Goal: Task Accomplishment & Management: Complete application form

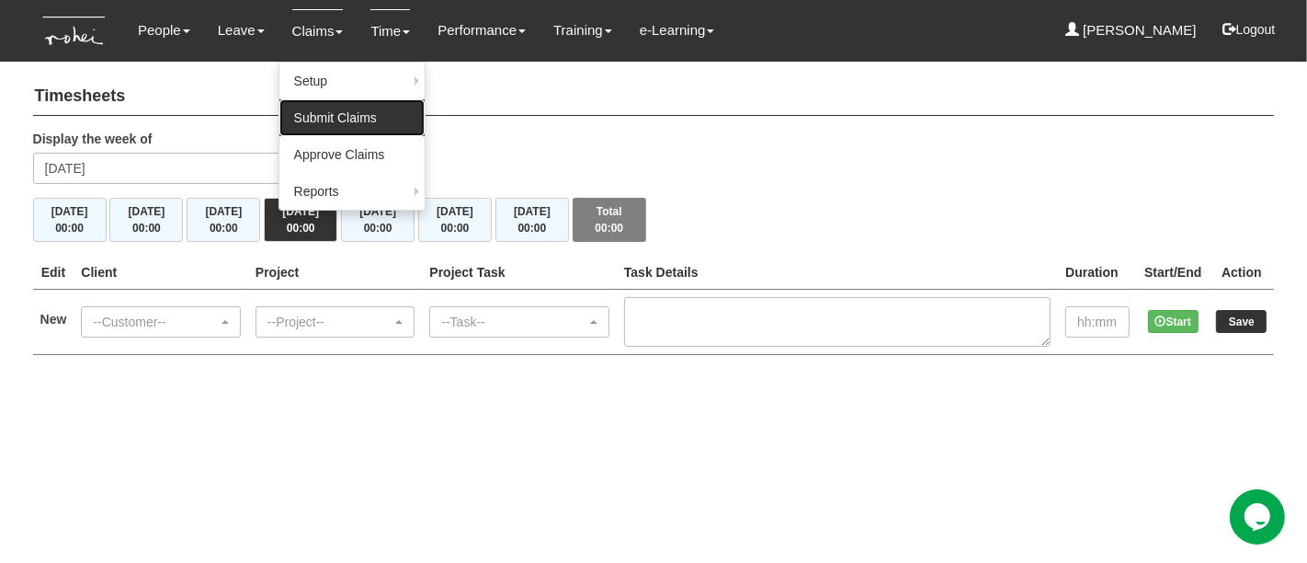
click at [328, 132] on link "Submit Claims" at bounding box center [351, 117] width 145 height 37
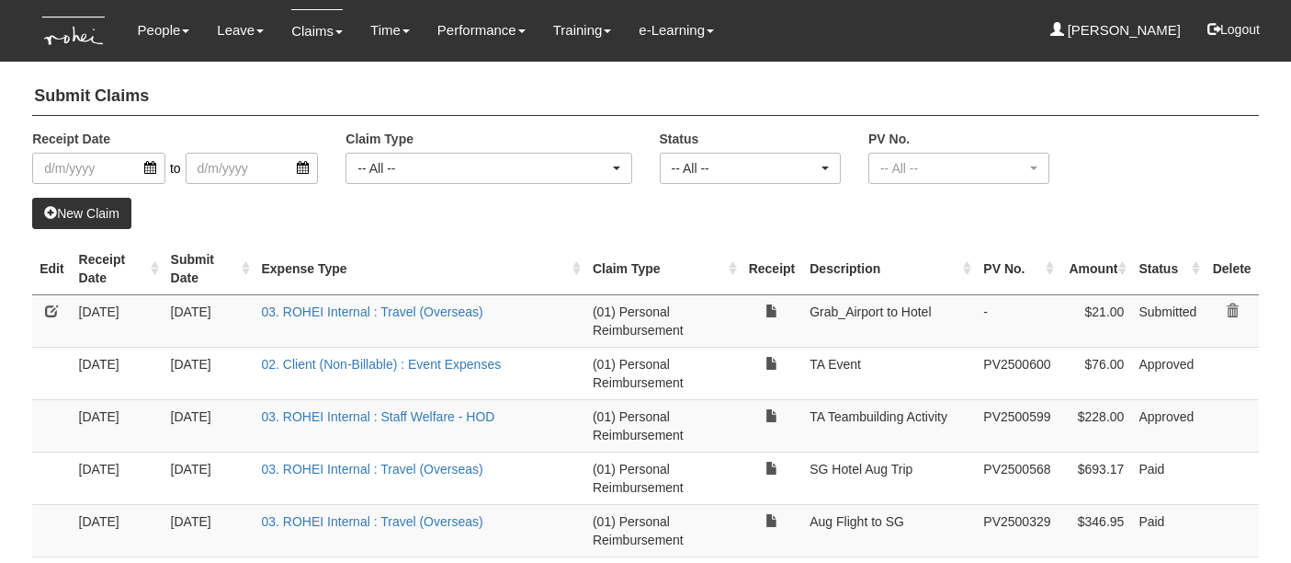
select select "50"
click at [98, 216] on link "New Claim" at bounding box center [81, 213] width 99 height 31
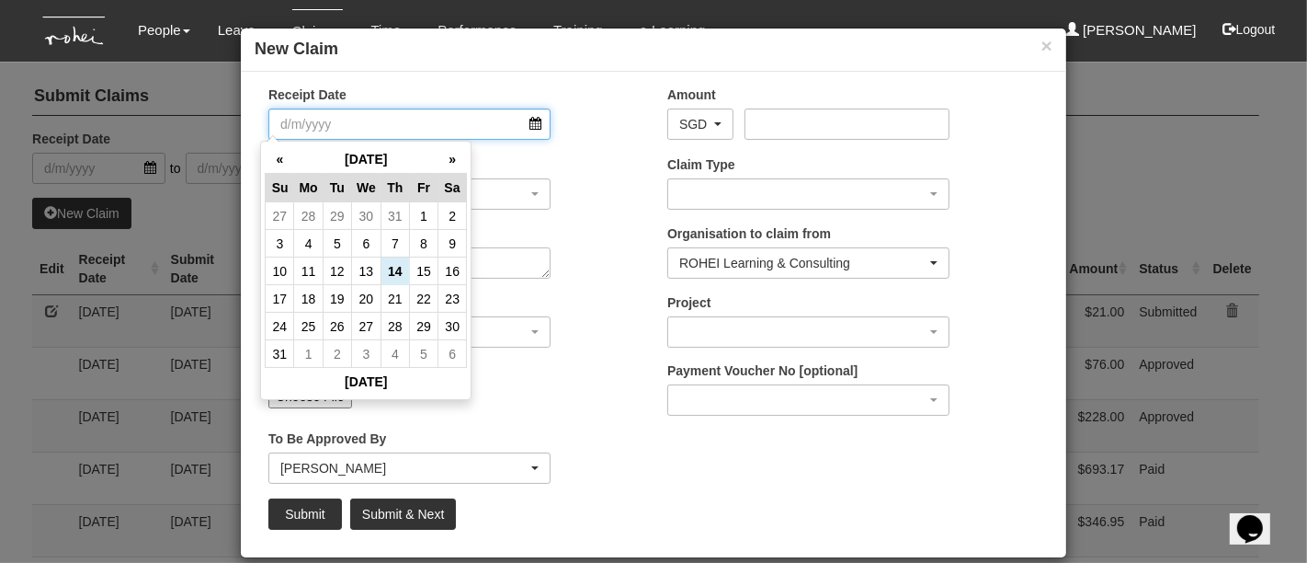
click at [423, 121] on input "Receipt Date" at bounding box center [409, 123] width 282 height 31
click at [404, 274] on td "14" at bounding box center [395, 271] width 28 height 28
type input "14/8/2025"
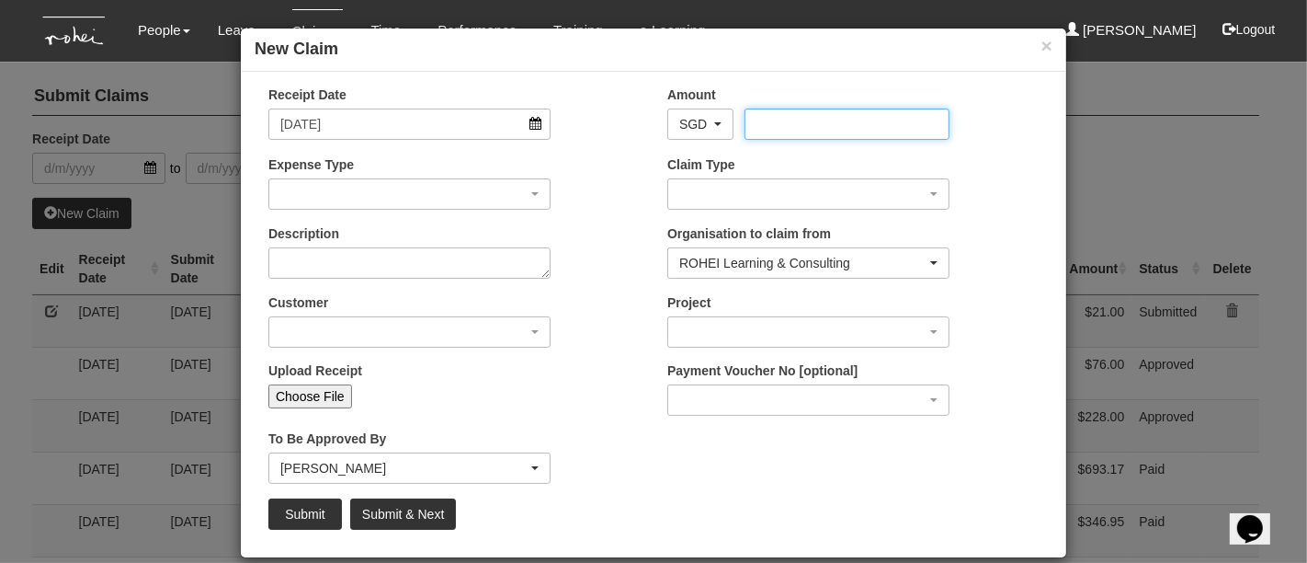
click at [772, 127] on input "Amount" at bounding box center [847, 123] width 204 height 31
type input "20.20"
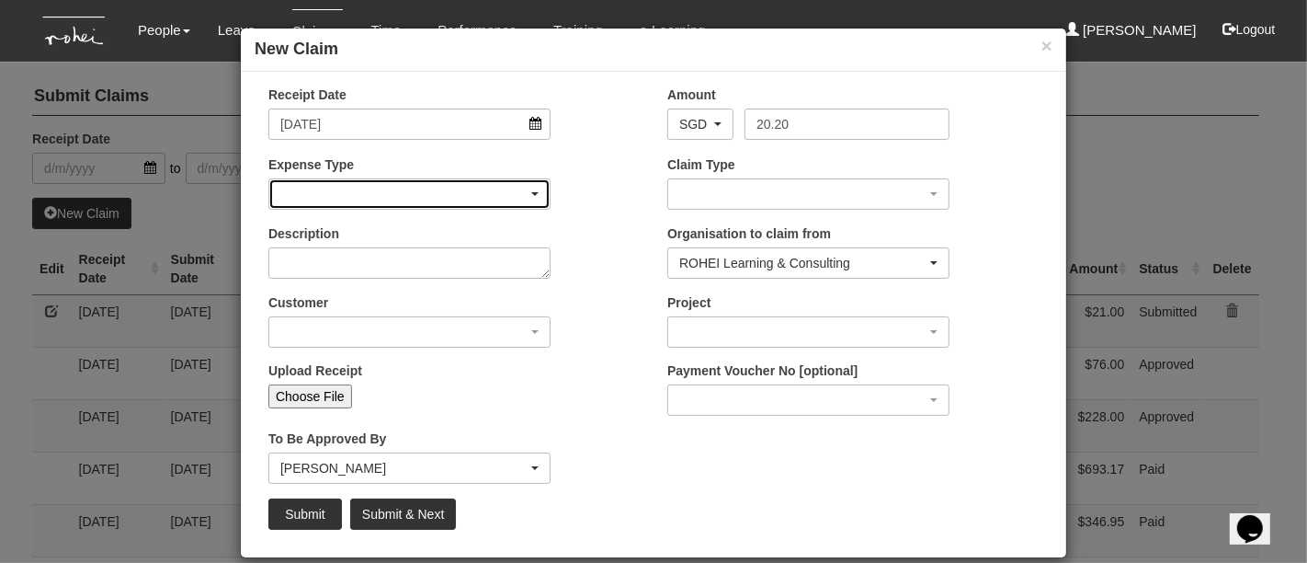
click at [424, 206] on div "button" at bounding box center [409, 193] width 280 height 29
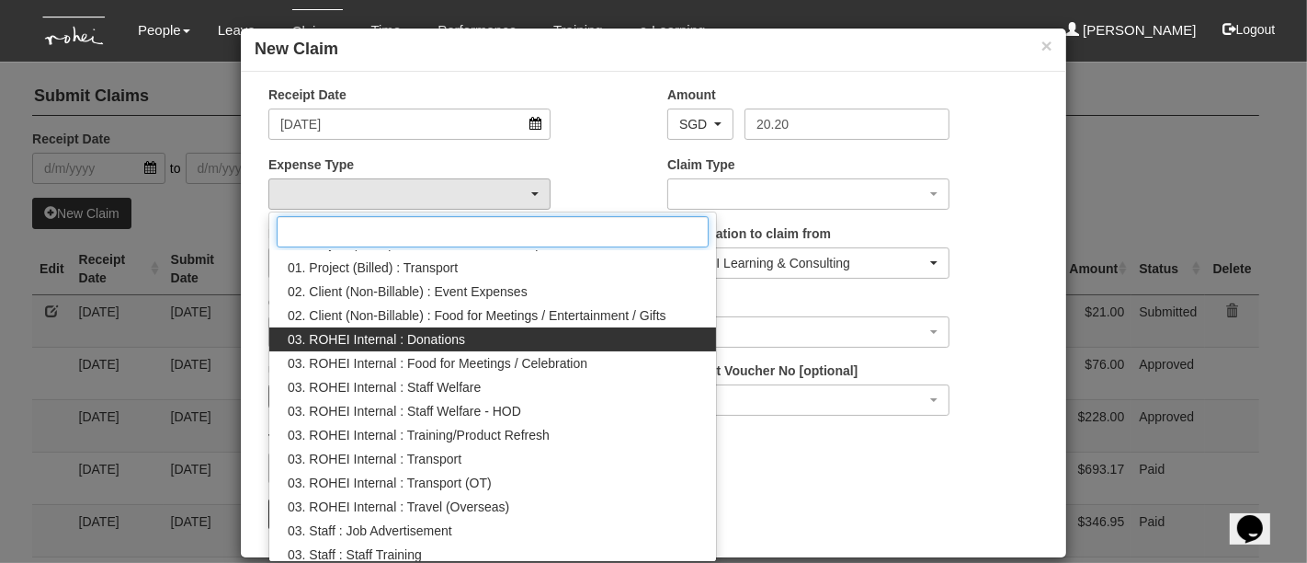
scroll to position [198, 0]
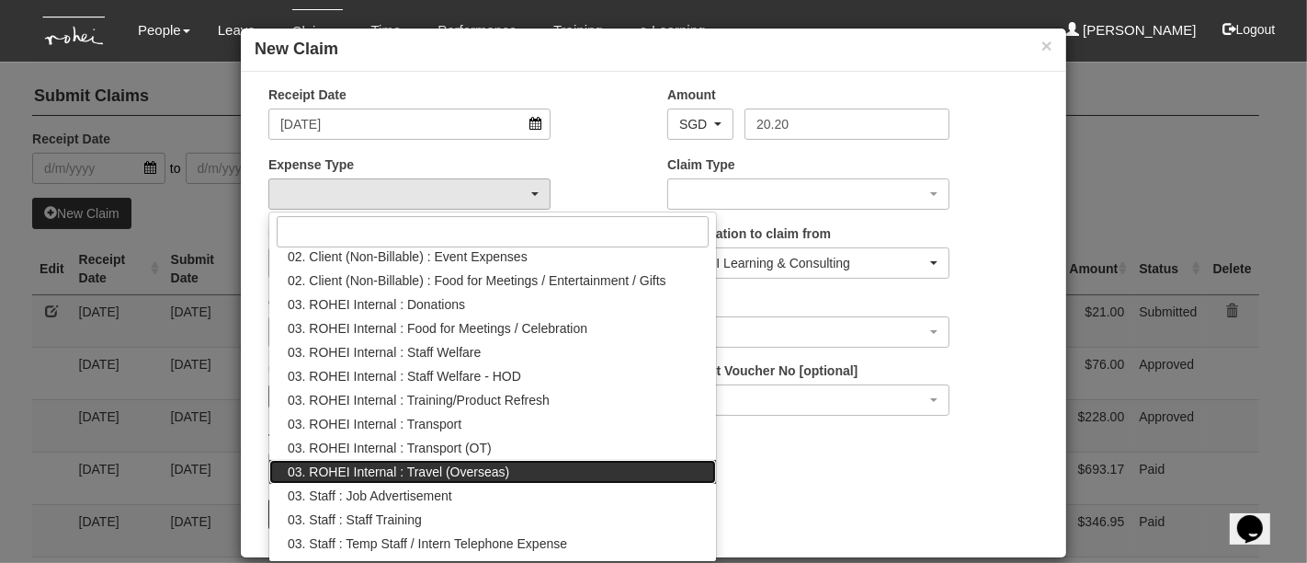
click at [527, 469] on link "03. ROHEI Internal : Travel (Overseas)" at bounding box center [492, 472] width 447 height 24
select select "141"
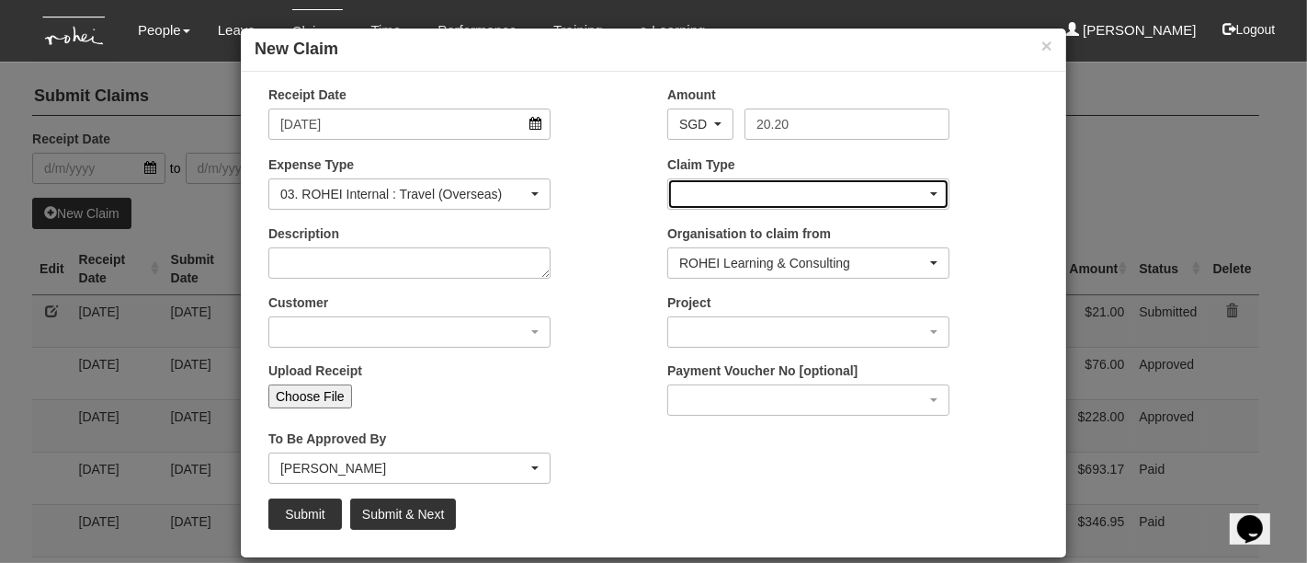
click at [693, 198] on div "button" at bounding box center [808, 193] width 280 height 29
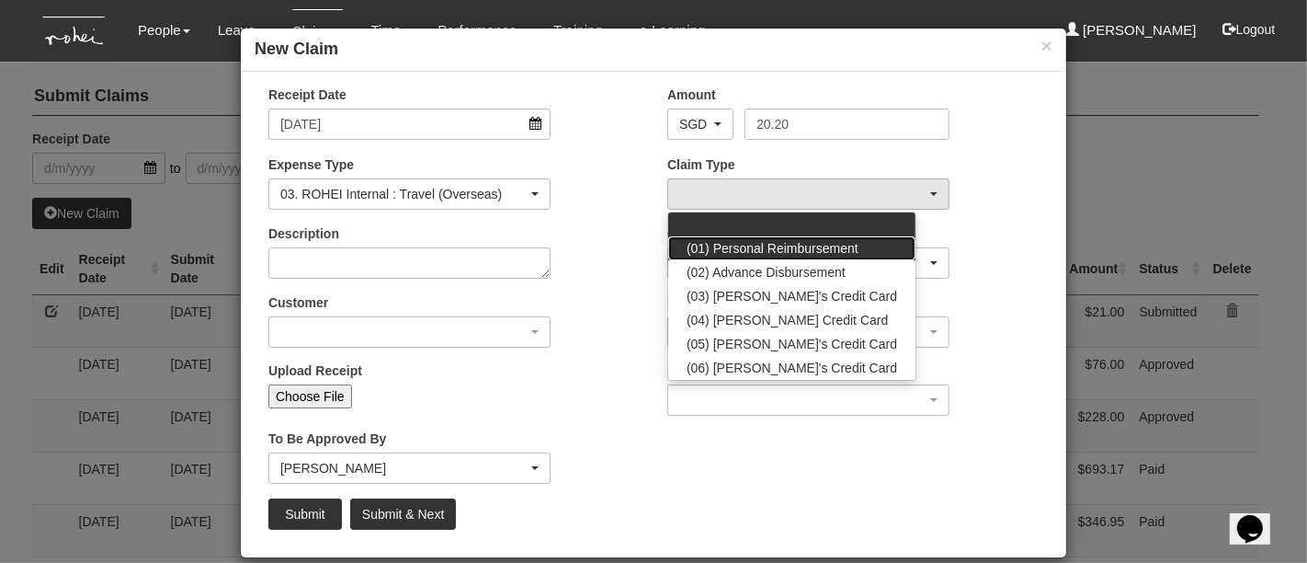
click at [735, 240] on span "(01) Personal Reimbursement" at bounding box center [773, 248] width 172 height 18
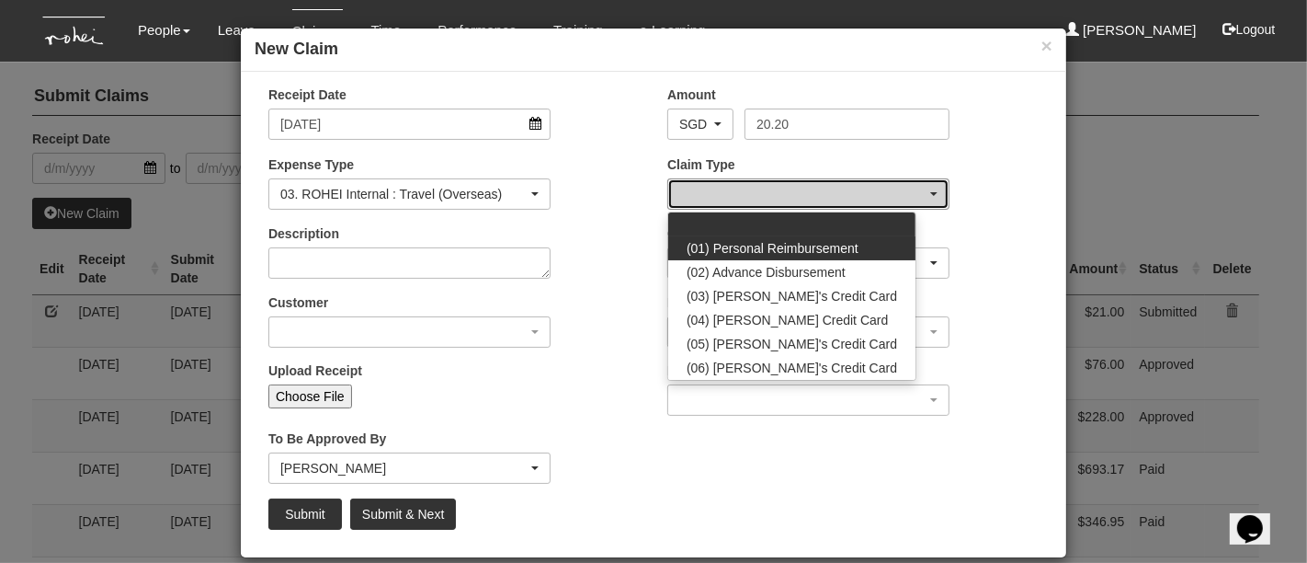
select select "14"
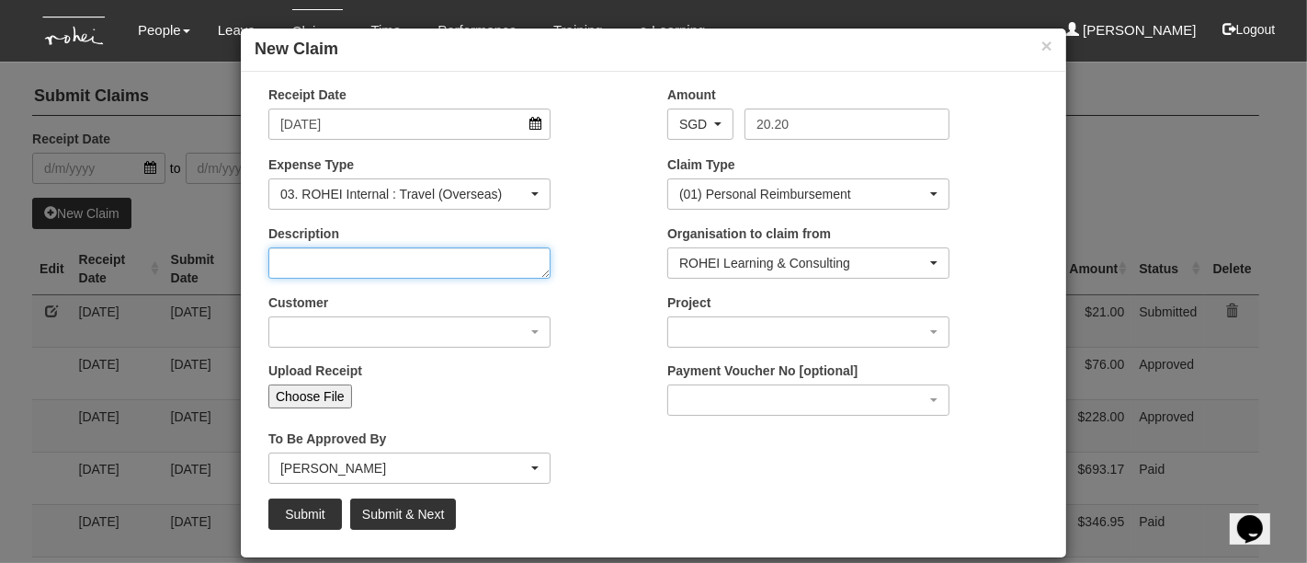
click at [432, 268] on textarea "Description" at bounding box center [409, 262] width 282 height 31
type textarea "Grab Hotel to Airport"
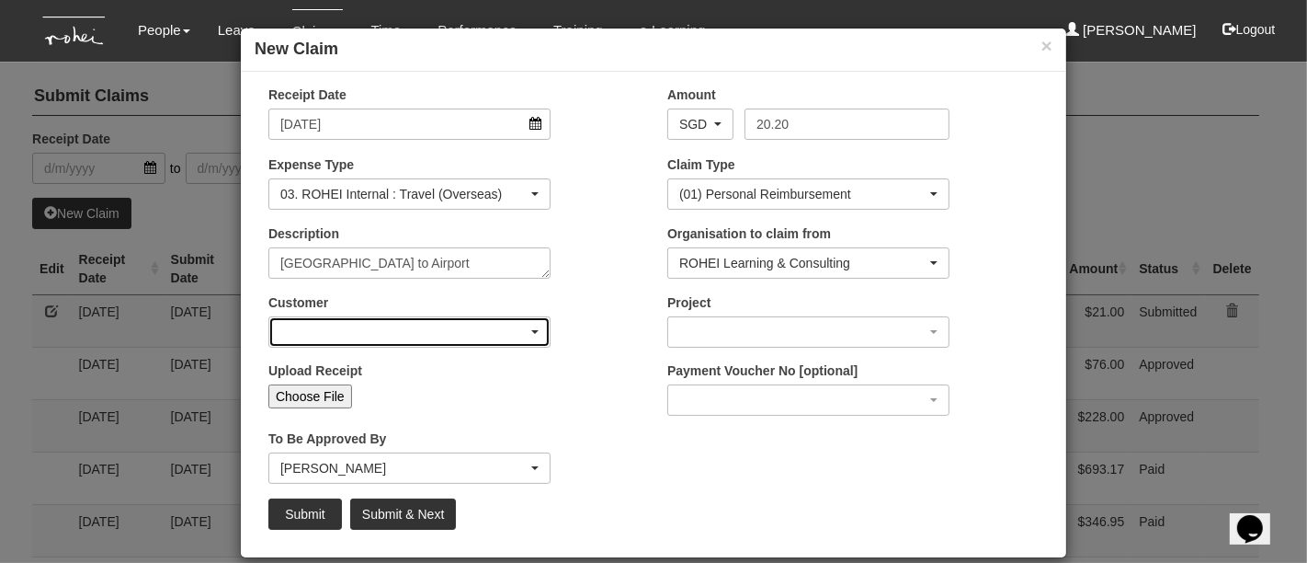
click at [451, 337] on div "button" at bounding box center [409, 331] width 280 height 29
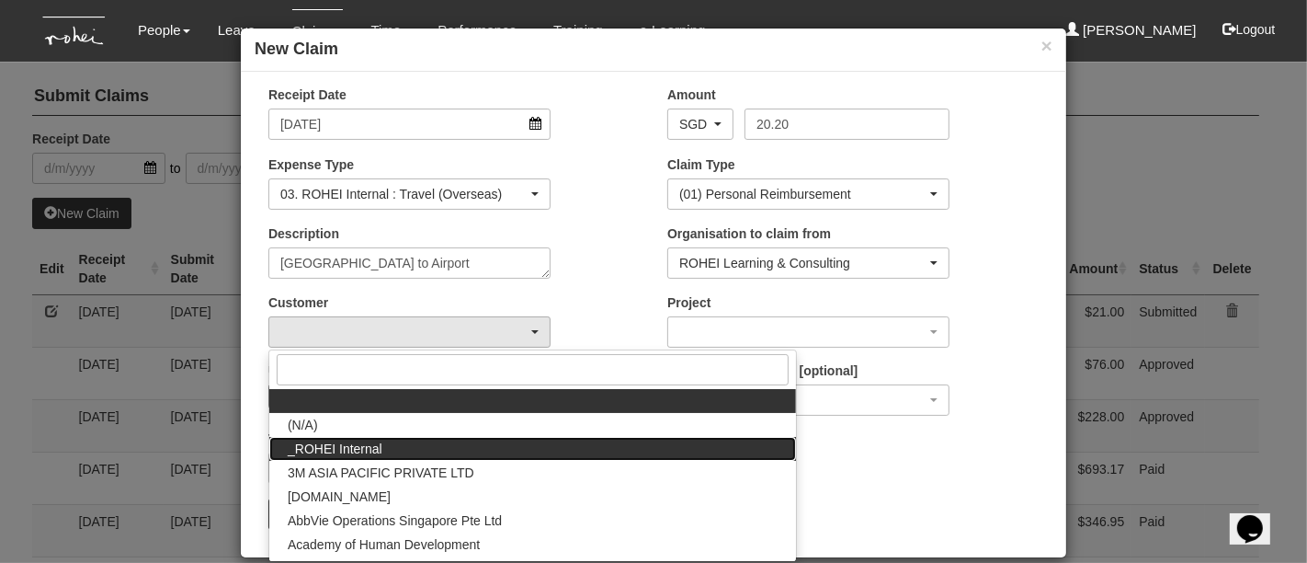
click at [406, 447] on link "_ROHEI Internal" at bounding box center [532, 449] width 527 height 24
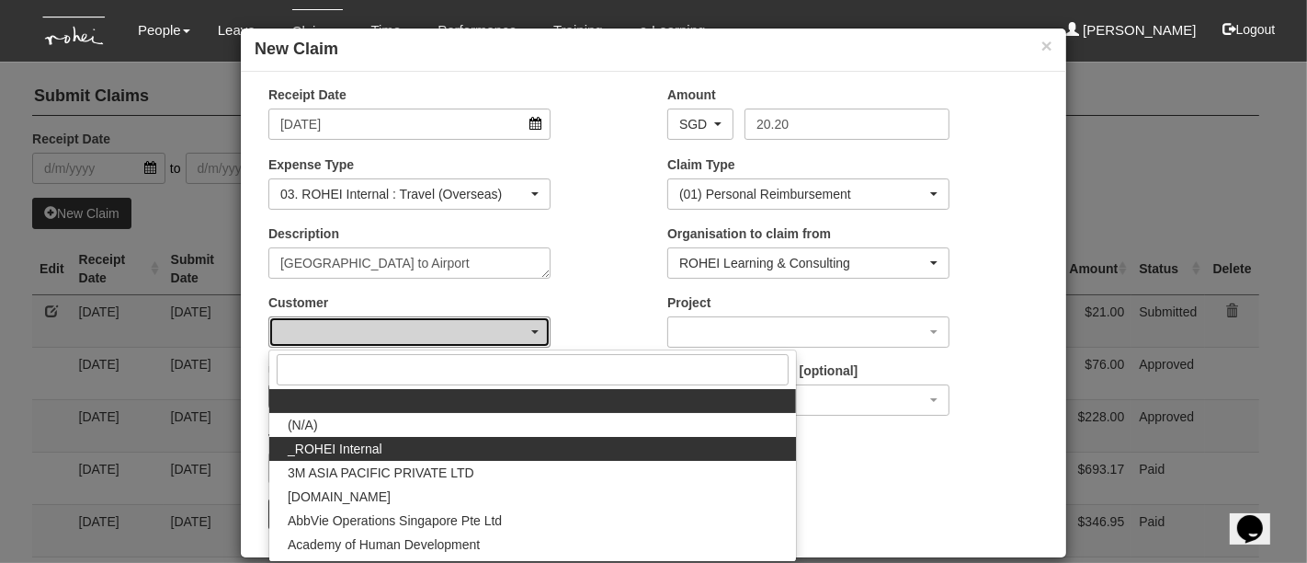
select select "397"
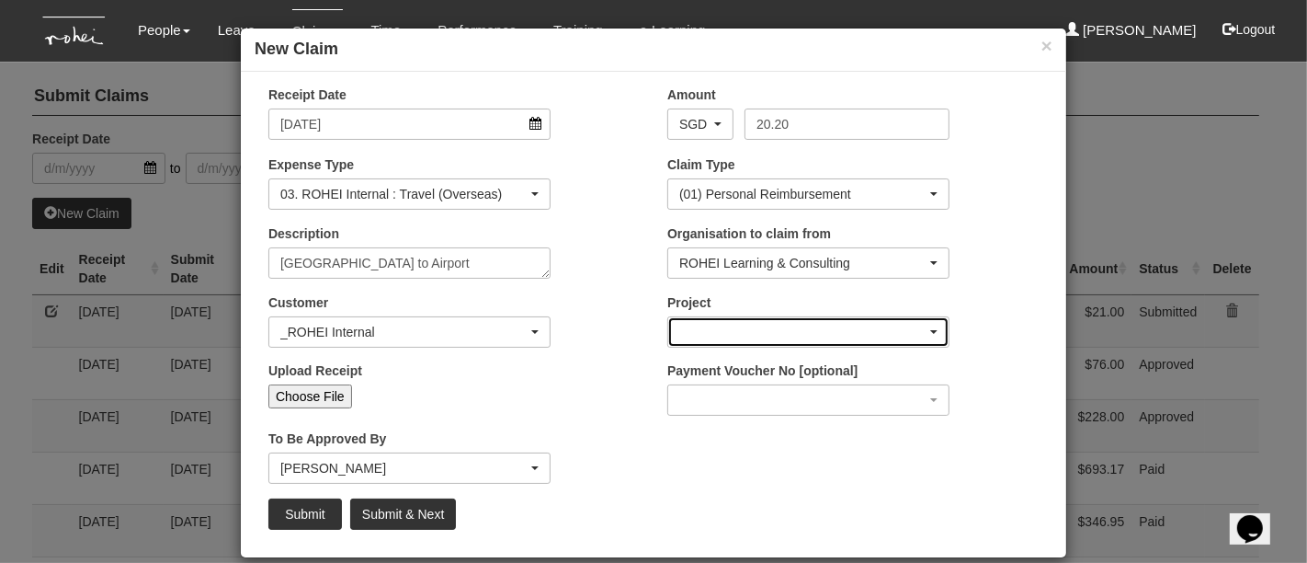
click at [743, 327] on div "button" at bounding box center [808, 331] width 280 height 29
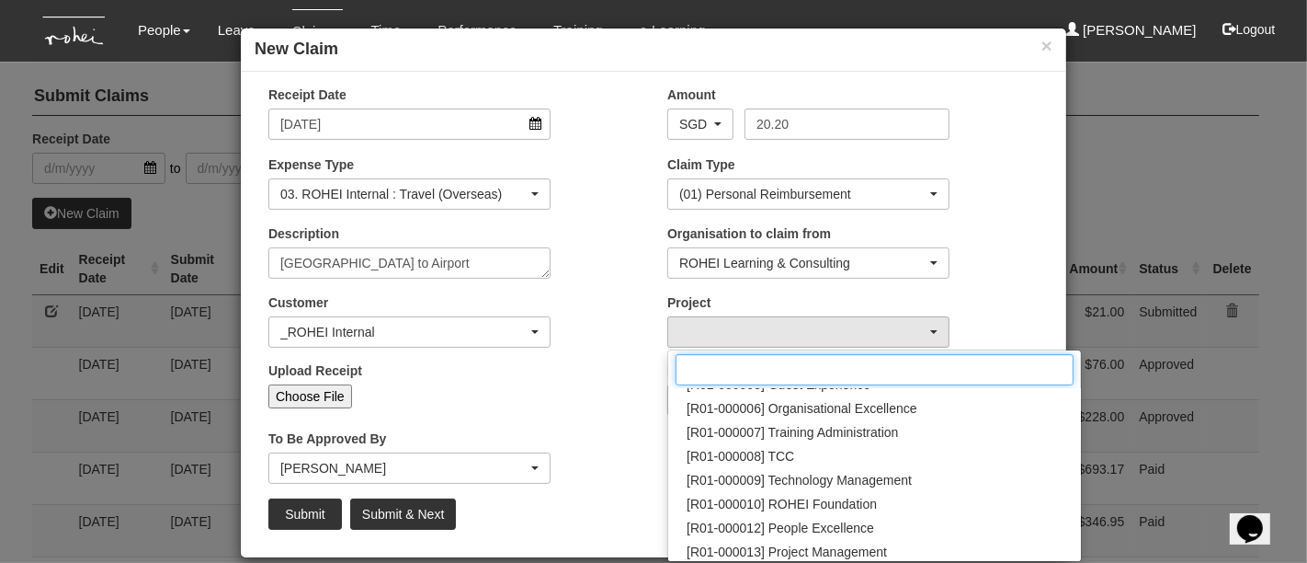
scroll to position [184, 0]
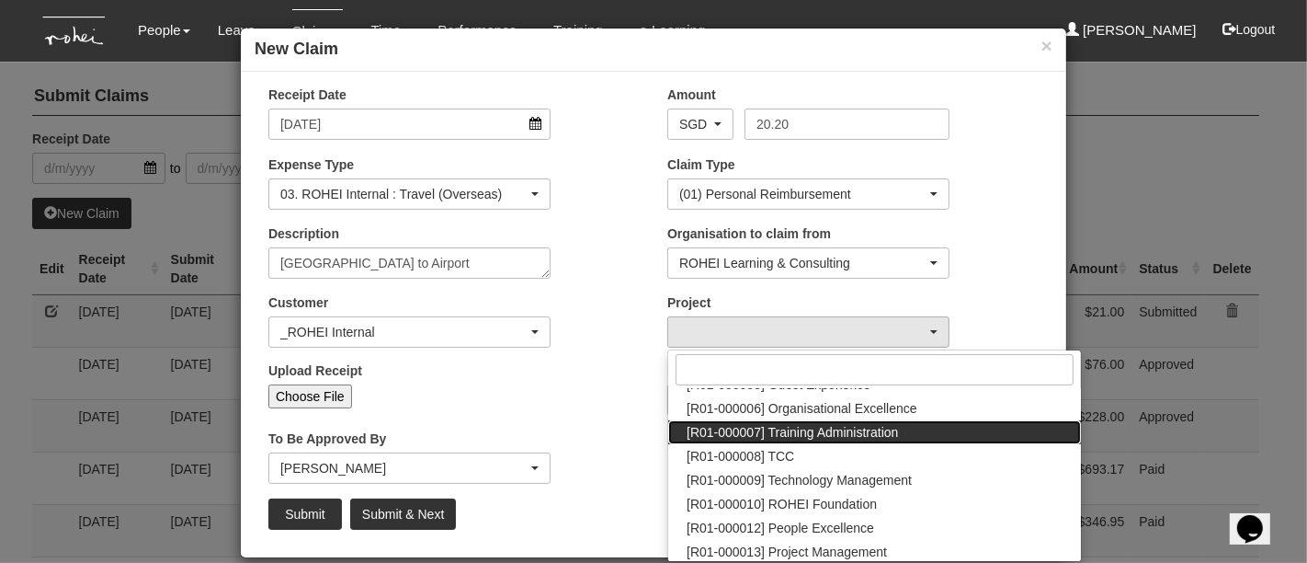
click at [848, 432] on span "[R01-000007] Training Administration" at bounding box center [792, 432] width 211 height 18
select select "1484"
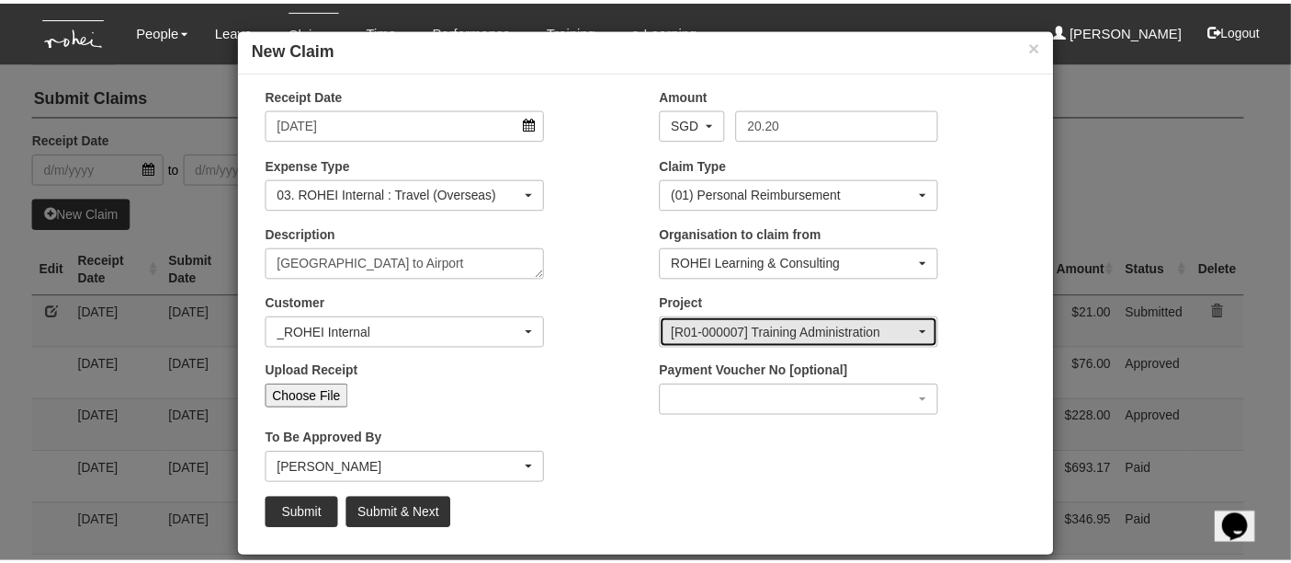
scroll to position [20, 0]
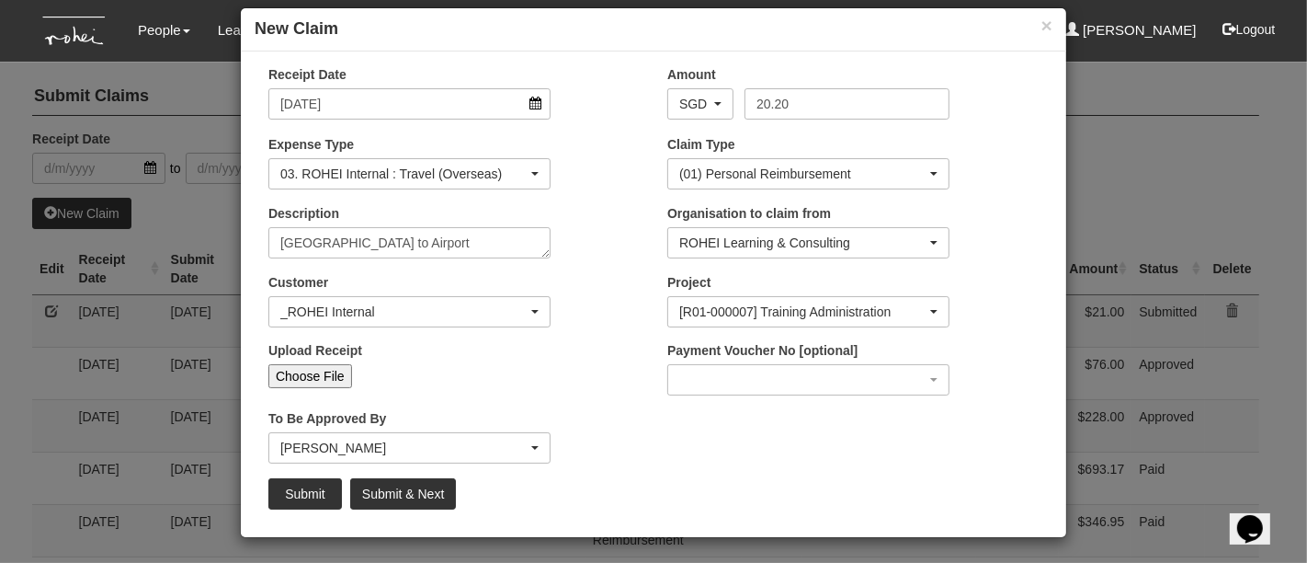
click at [313, 370] on input "Choose File" at bounding box center [310, 376] width 84 height 24
type input "C:\fakepath\Grab E-Receipt_Hotel to Airport.pdf"
type input "Choose Another File"
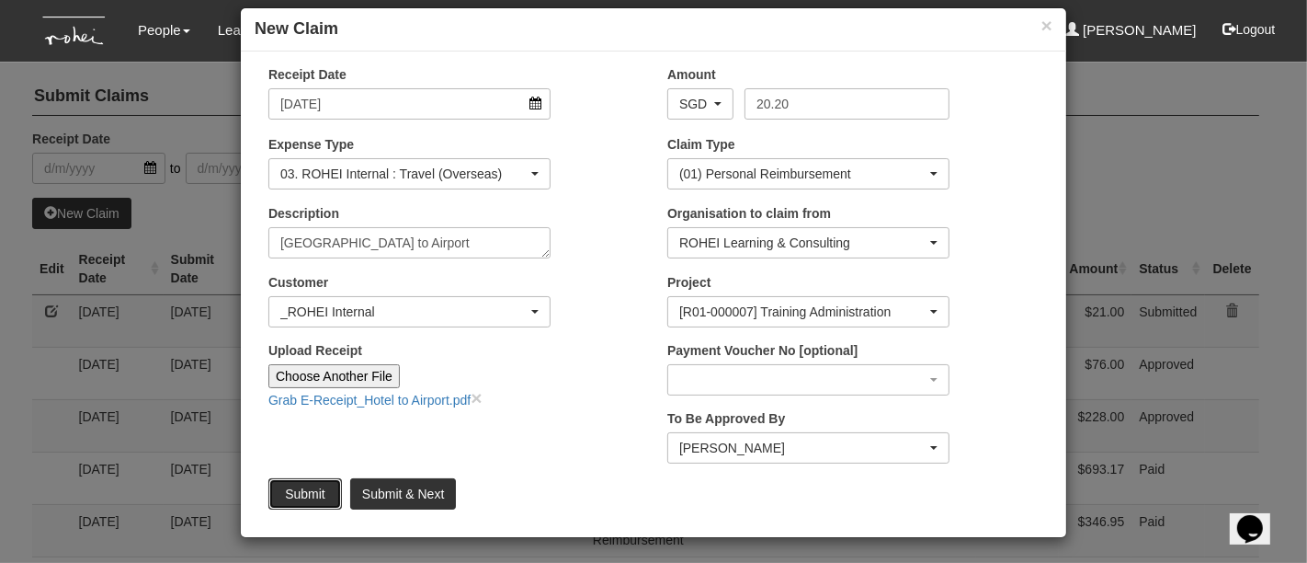
click at [304, 484] on input "Submit" at bounding box center [305, 493] width 74 height 31
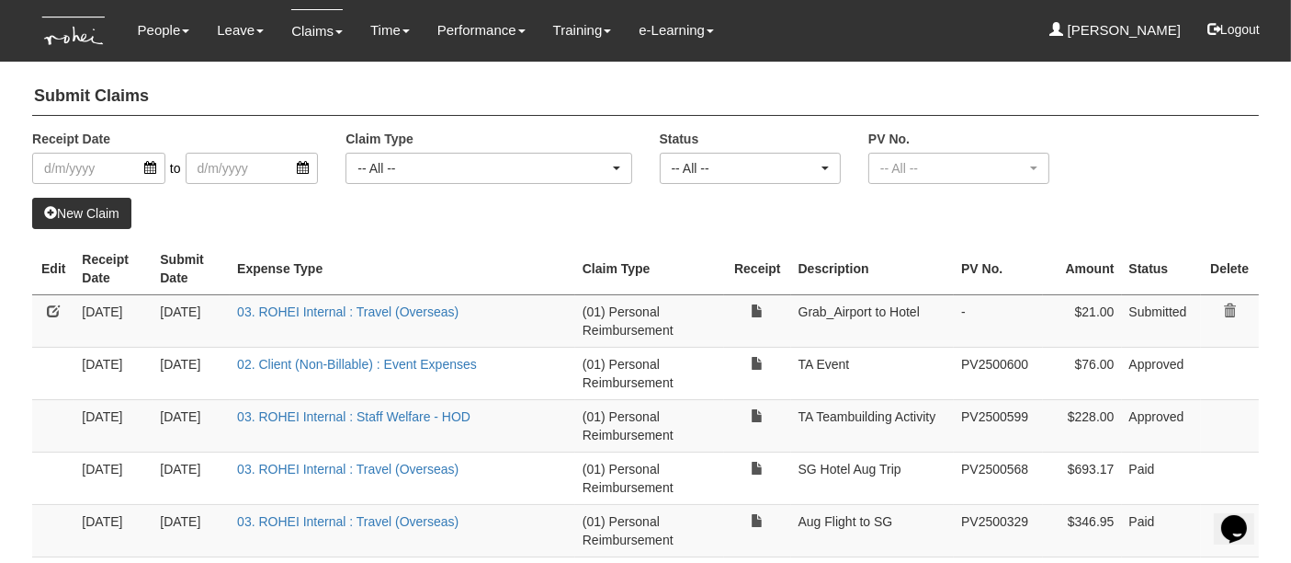
select select "50"
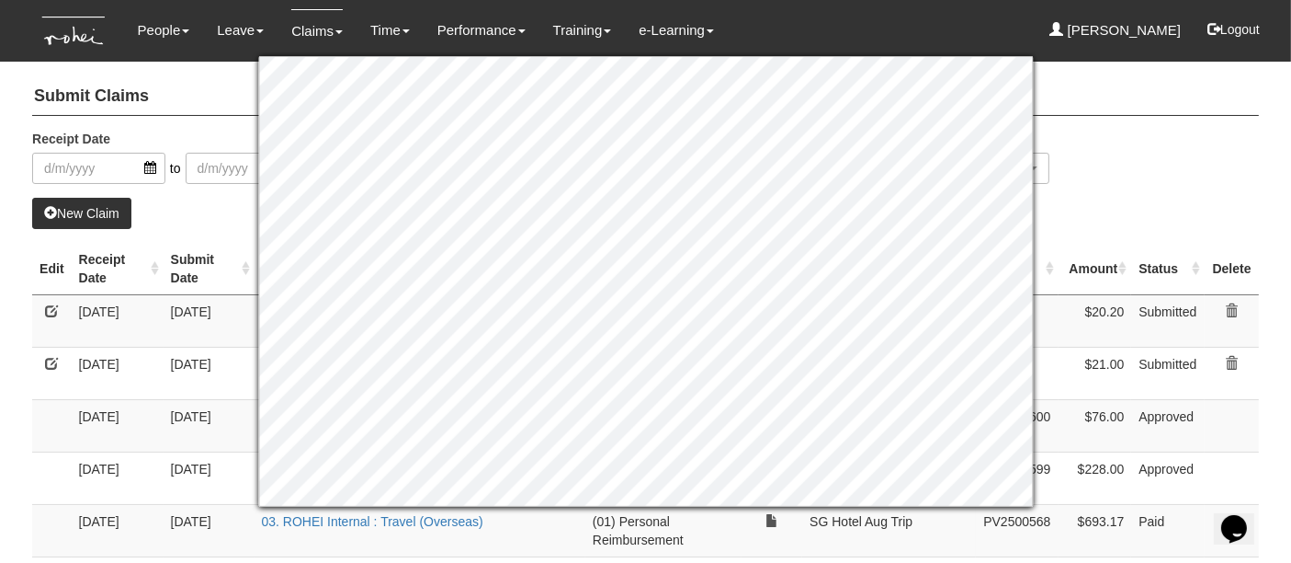
click at [1110, 181] on div "Receipt Date to Claim Type -- All -- (01) Personal Reimbursement (02) Advance D…" at bounding box center [645, 164] width 1255 height 68
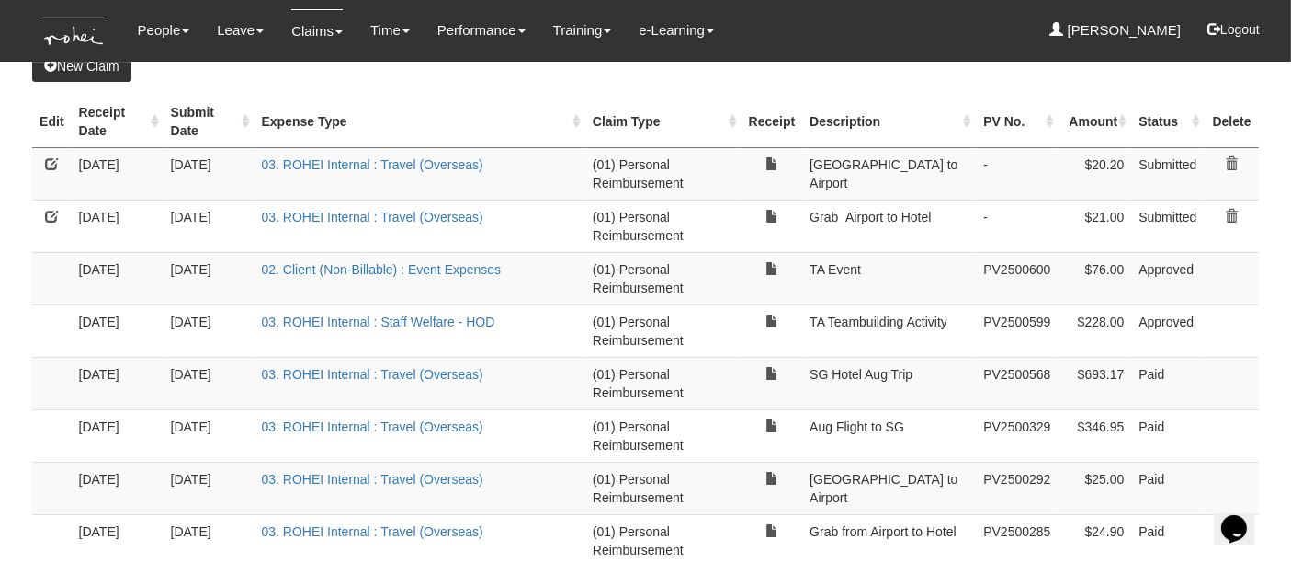
scroll to position [0, 0]
